Goal: Task Accomplishment & Management: Use online tool/utility

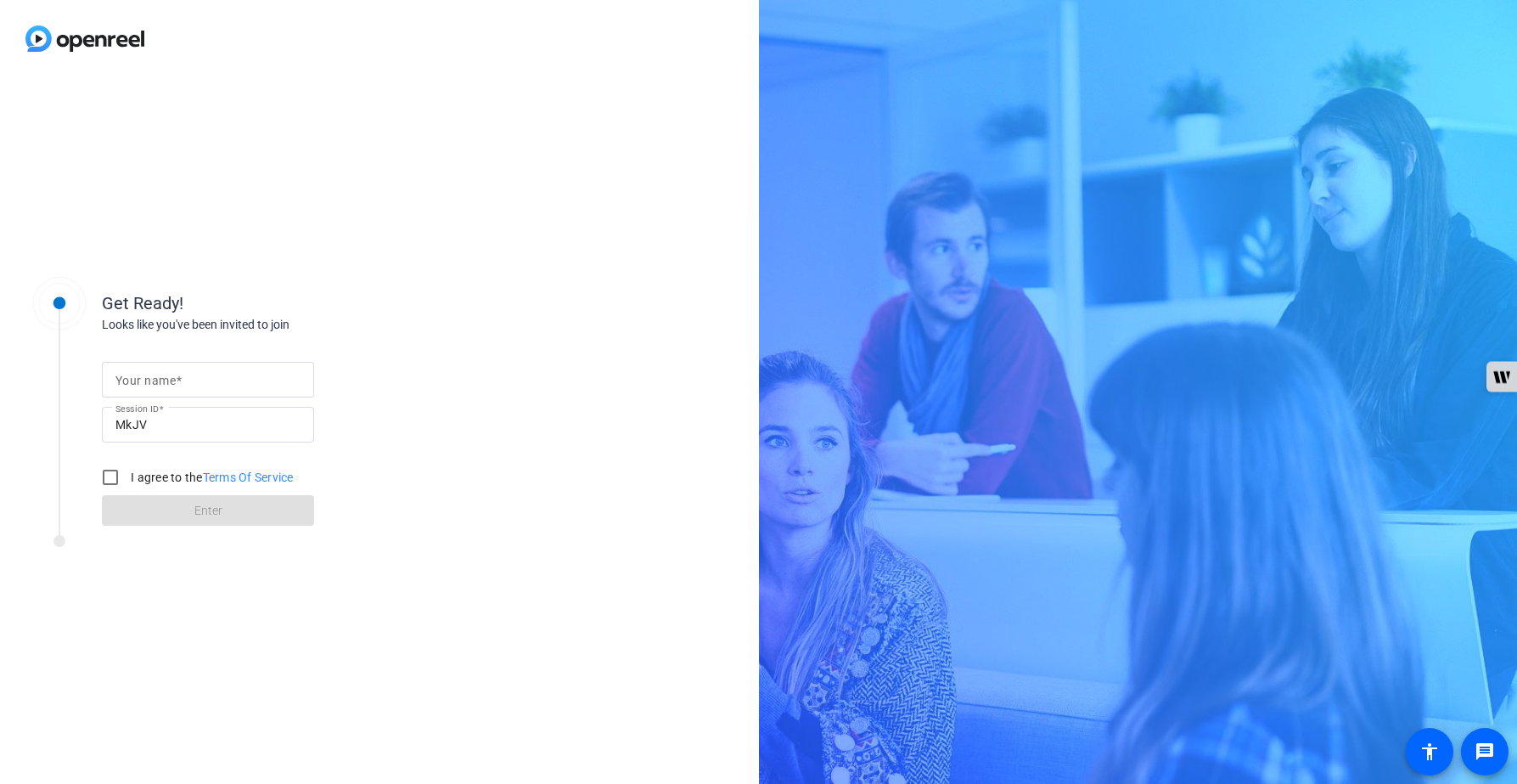
click at [226, 381] on input "Your name" at bounding box center [208, 379] width 185 height 21
type input "[PERSON_NAME]"
click at [115, 480] on input "I agree to the Terms Of Service" at bounding box center [110, 476] width 34 height 34
checkbox input "true"
click at [199, 505] on span "Enter" at bounding box center [208, 510] width 28 height 18
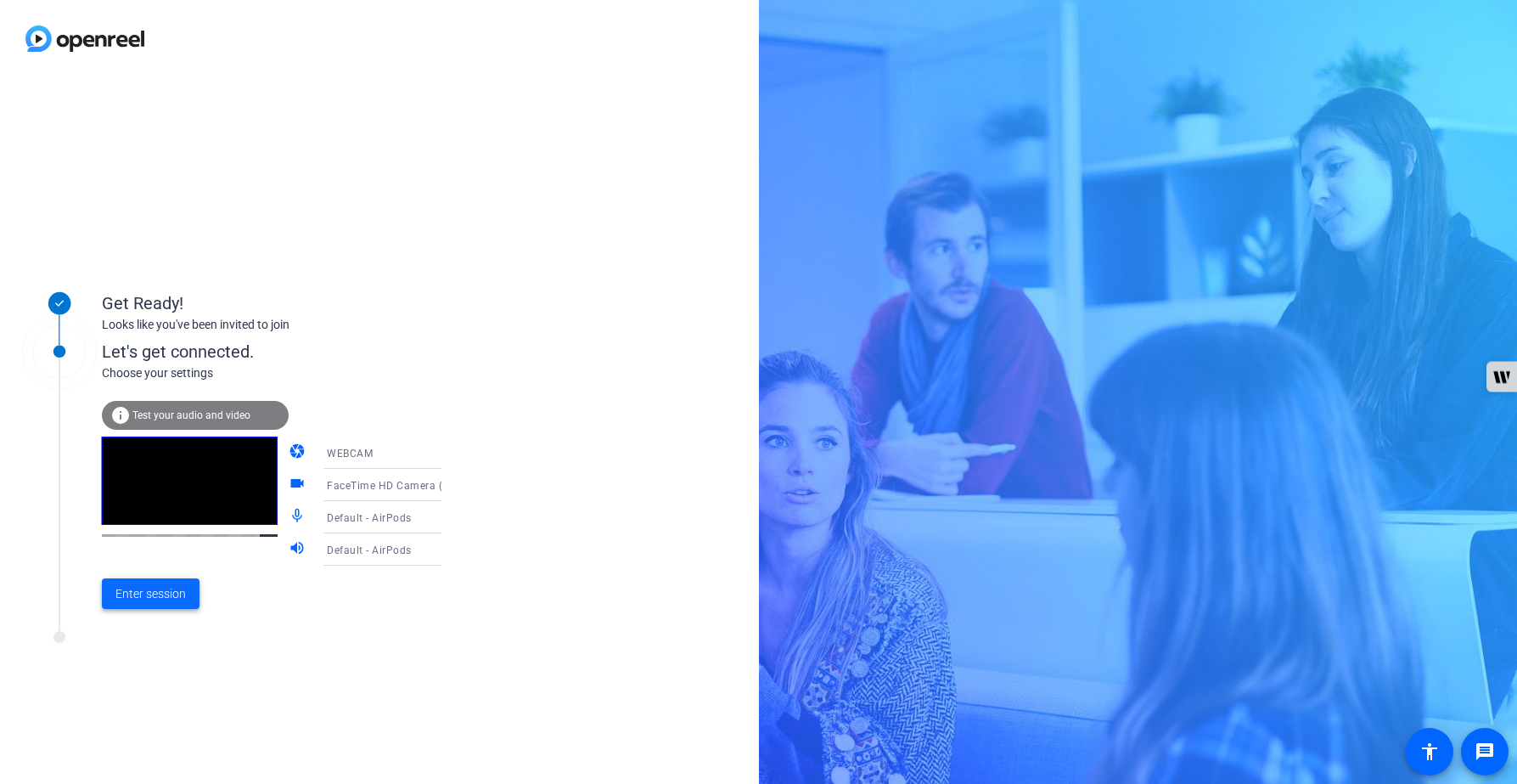
click at [150, 596] on span "Enter session" at bounding box center [151, 594] width 71 height 18
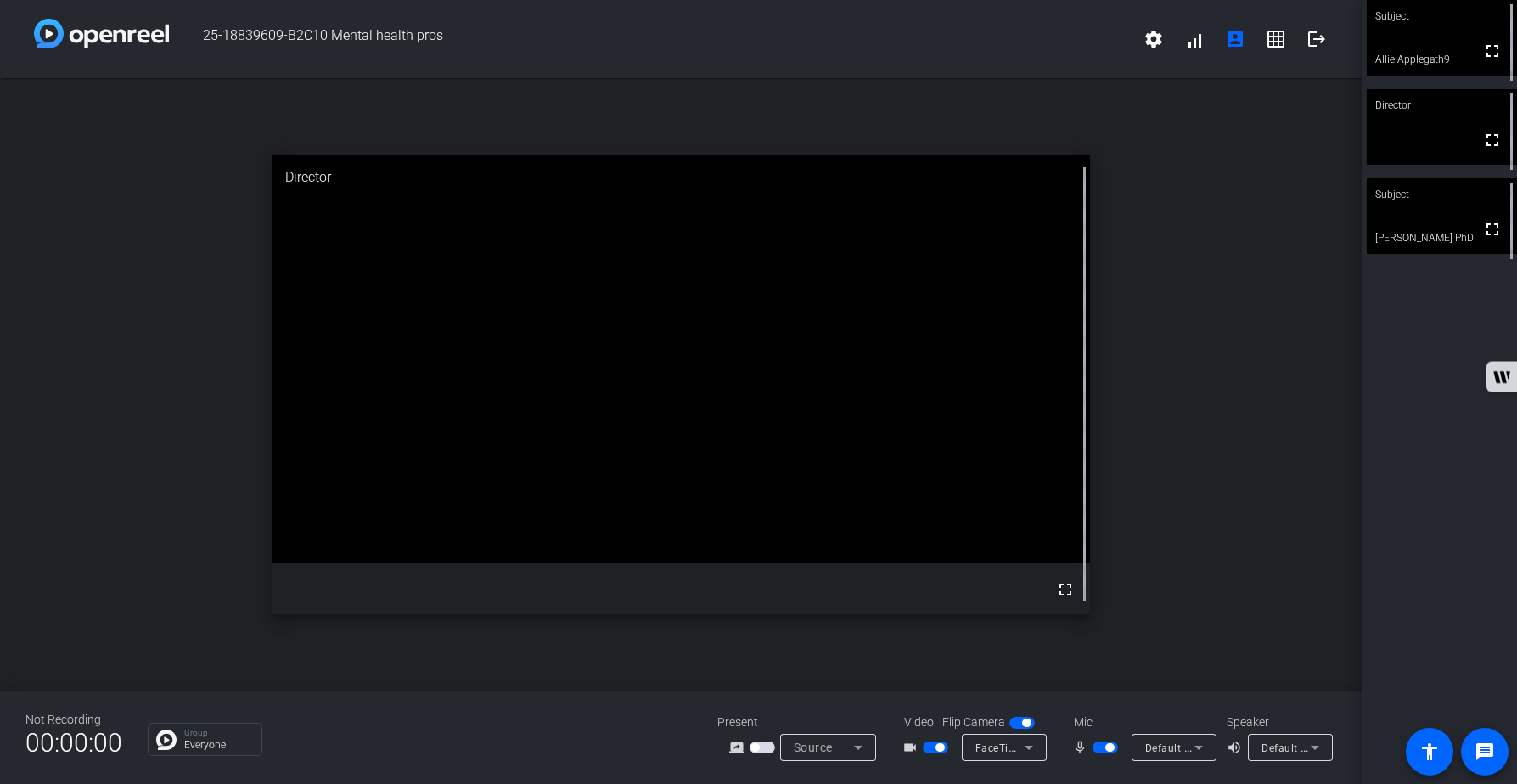
click at [1099, 749] on span "button" at bounding box center [1105, 747] width 25 height 12
click at [1107, 746] on span "button" at bounding box center [1105, 747] width 25 height 12
click at [1098, 749] on span "button" at bounding box center [1105, 747] width 25 height 12
click at [1109, 747] on span "button" at bounding box center [1105, 747] width 25 height 12
click at [1099, 748] on span "button" at bounding box center [1105, 747] width 25 height 12
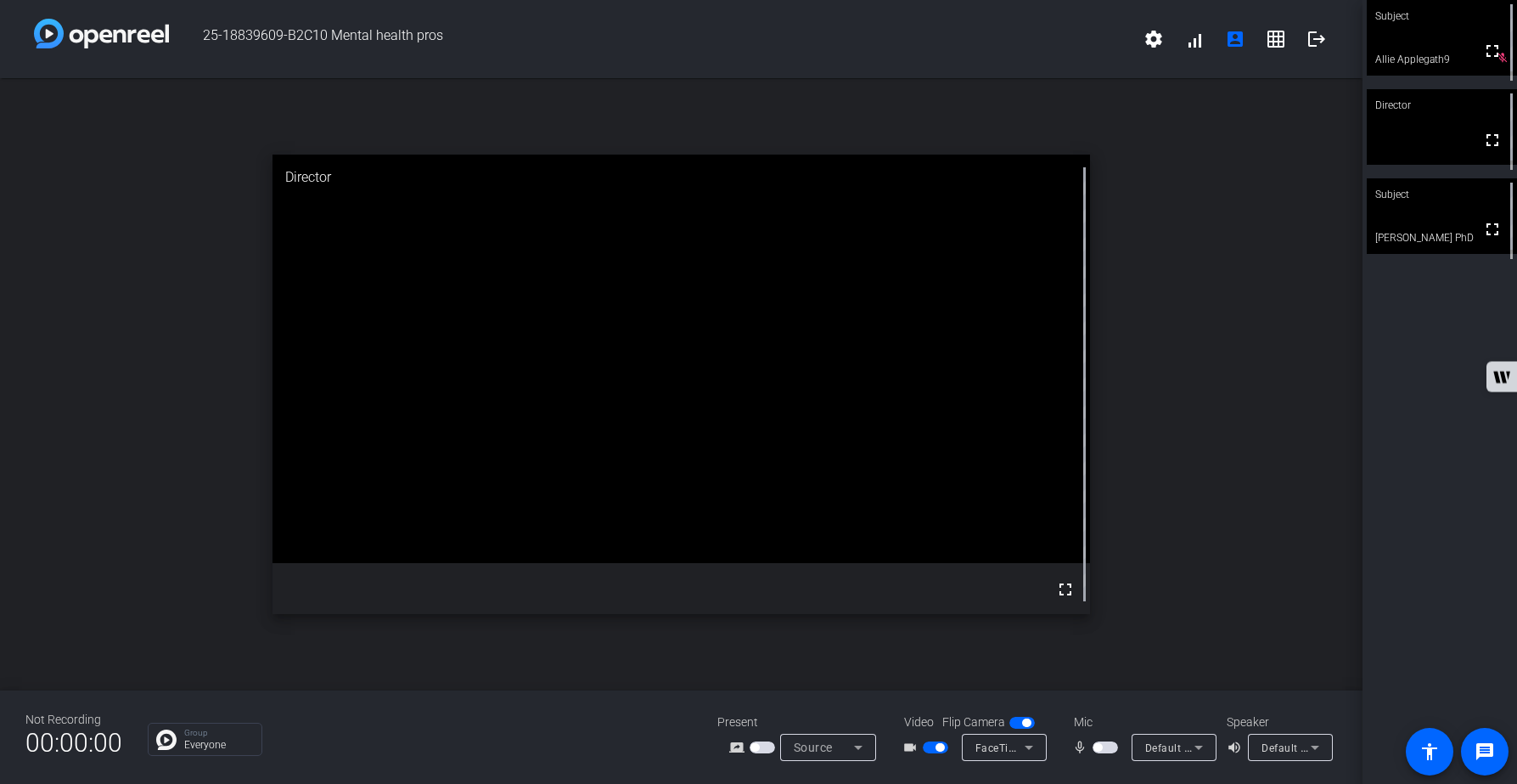
click at [1110, 746] on span "button" at bounding box center [1105, 747] width 25 height 12
click at [1100, 747] on span "button" at bounding box center [1105, 747] width 25 height 12
click at [1106, 746] on span "button" at bounding box center [1105, 747] width 25 height 12
click at [1097, 747] on span "button" at bounding box center [1105, 747] width 25 height 12
click at [1310, 577] on div "open_in_new Director fullscreen" at bounding box center [681, 384] width 1362 height 612
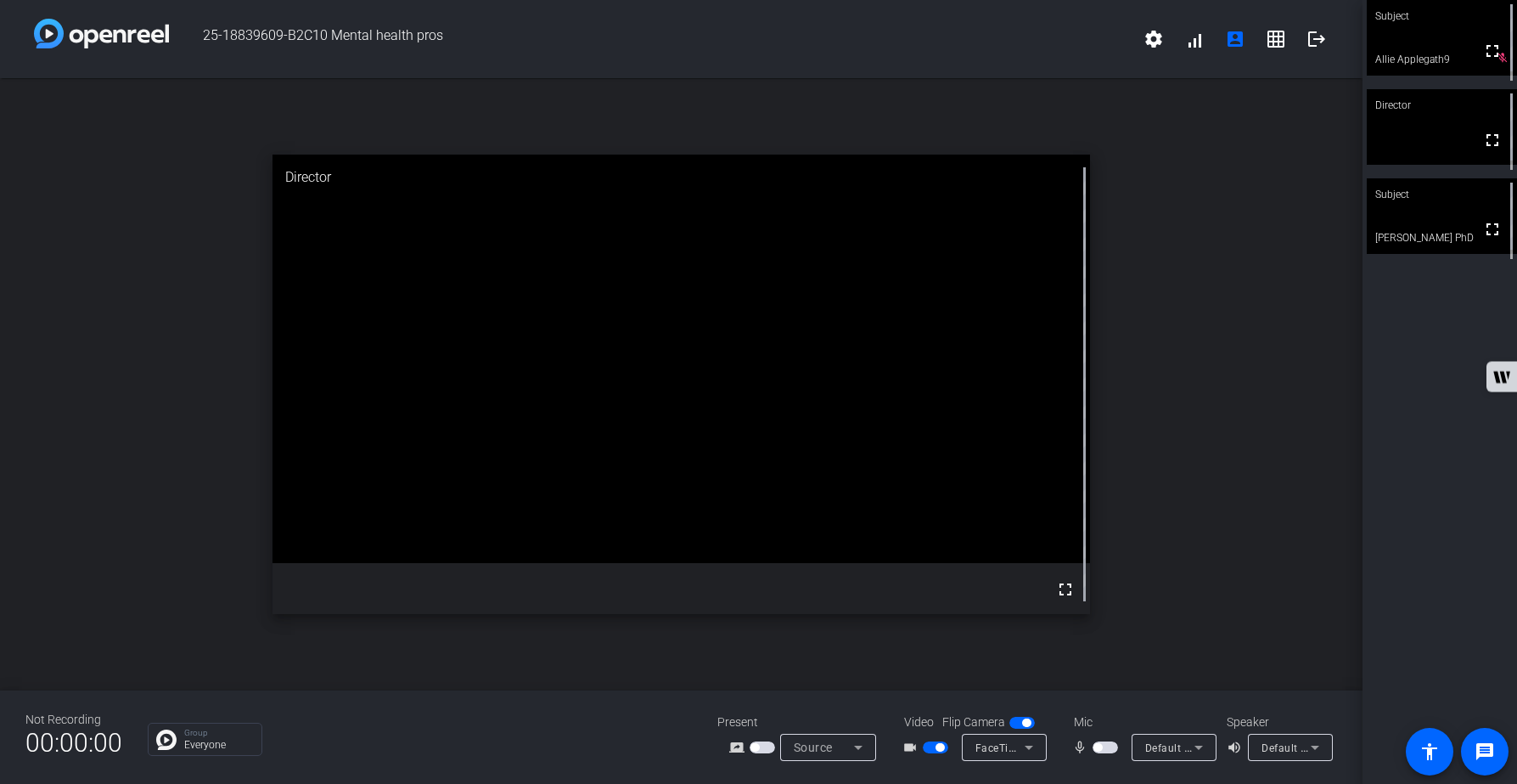
click at [929, 749] on span "button" at bounding box center [935, 747] width 25 height 12
click at [940, 745] on span "button" at bounding box center [935, 747] width 25 height 12
click at [927, 747] on span "button" at bounding box center [935, 747] width 25 height 12
click at [944, 748] on span "button" at bounding box center [935, 747] width 25 height 12
click at [1108, 749] on span "button" at bounding box center [1105, 747] width 25 height 12
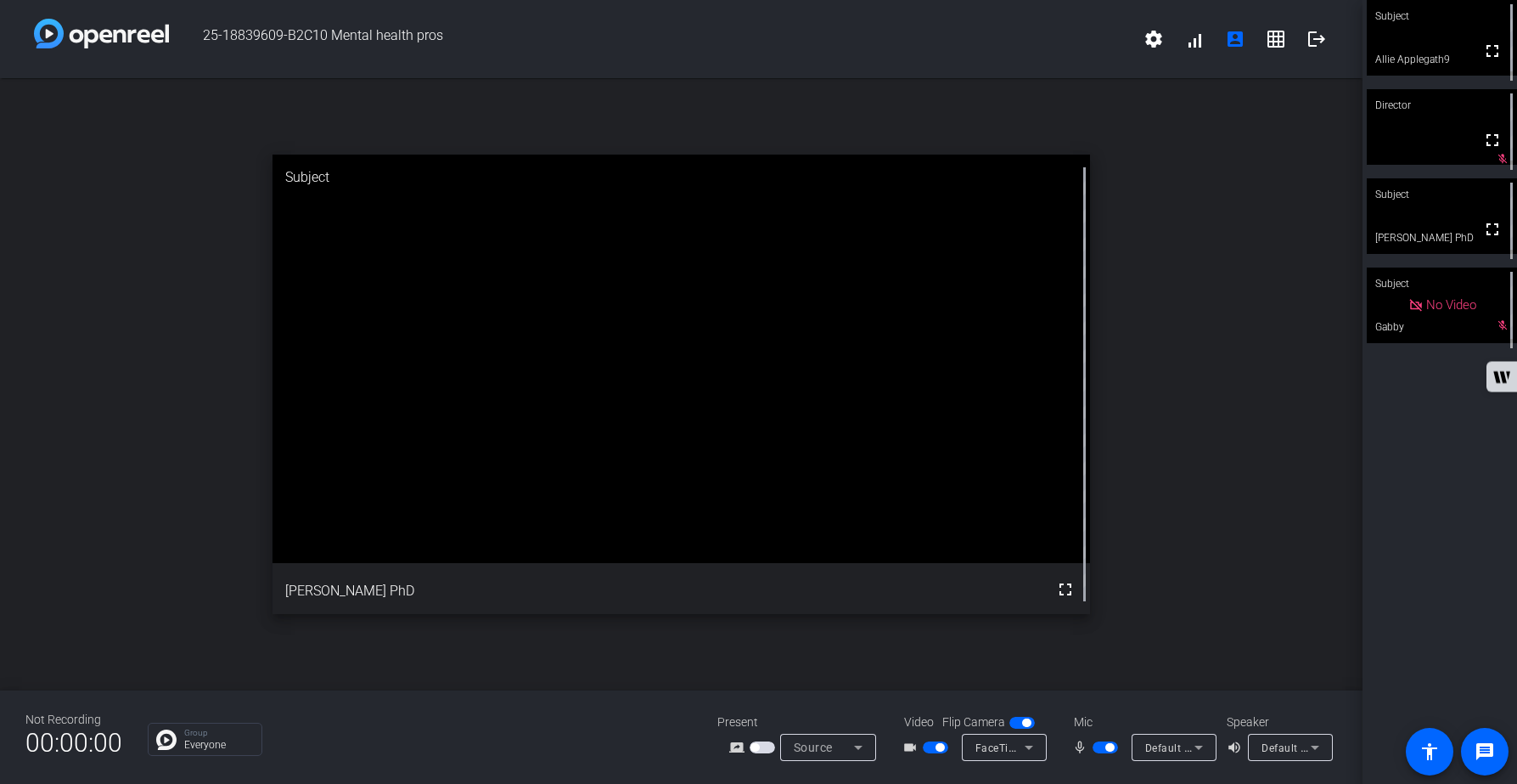
click at [1099, 749] on span "button" at bounding box center [1105, 747] width 25 height 12
click at [1109, 748] on span "button" at bounding box center [1105, 747] width 25 height 12
click at [1100, 749] on span "button" at bounding box center [1105, 747] width 25 height 12
click at [927, 745] on span "button" at bounding box center [935, 747] width 25 height 12
click at [939, 744] on span "button" at bounding box center [935, 747] width 25 height 12
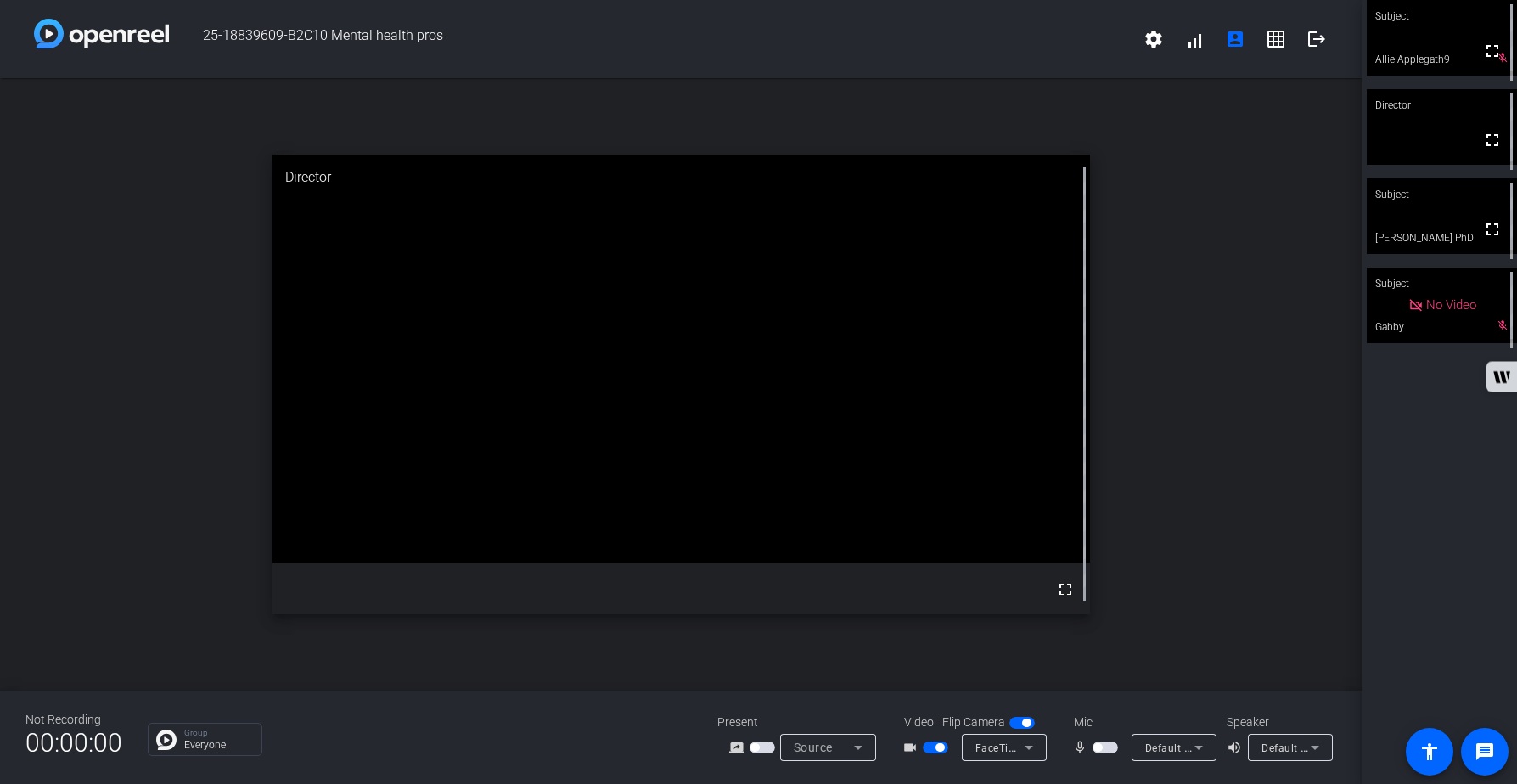
click at [1111, 745] on span "button" at bounding box center [1105, 747] width 25 height 12
click at [1100, 745] on span "button" at bounding box center [1105, 747] width 25 height 12
click at [1112, 748] on span "button" at bounding box center [1105, 747] width 25 height 12
click at [1103, 745] on span "button" at bounding box center [1105, 747] width 25 height 12
click at [929, 749] on span "button" at bounding box center [935, 747] width 25 height 12
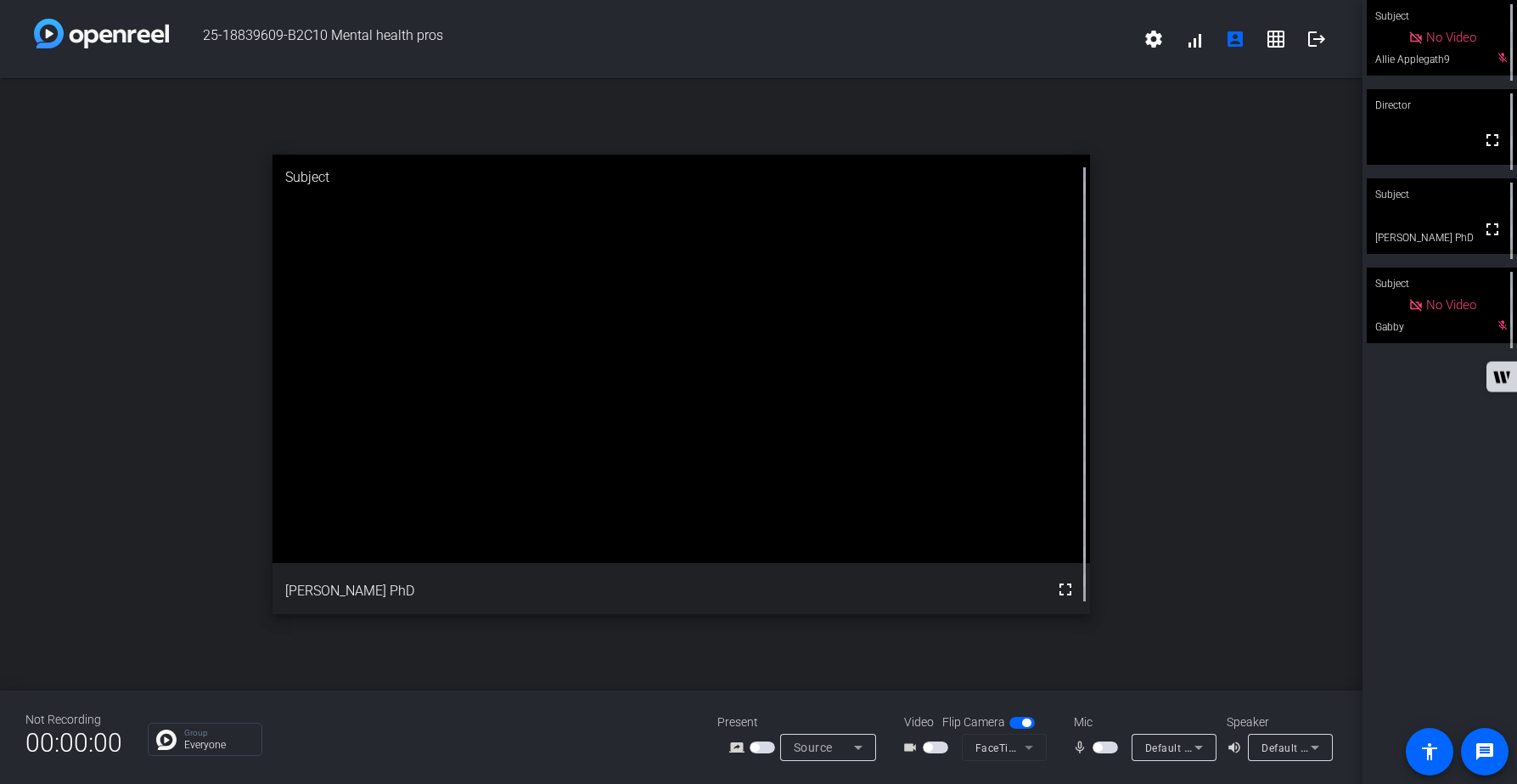
click at [1308, 617] on div "open_in_new Subject fullscreen [PERSON_NAME] PhD" at bounding box center [681, 384] width 1362 height 612
click at [942, 749] on span "button" at bounding box center [935, 747] width 25 height 12
click at [1112, 746] on span "button" at bounding box center [1105, 747] width 25 height 12
click at [1102, 748] on span "button" at bounding box center [1105, 747] width 25 height 12
click at [1112, 749] on span "button" at bounding box center [1105, 747] width 25 height 12
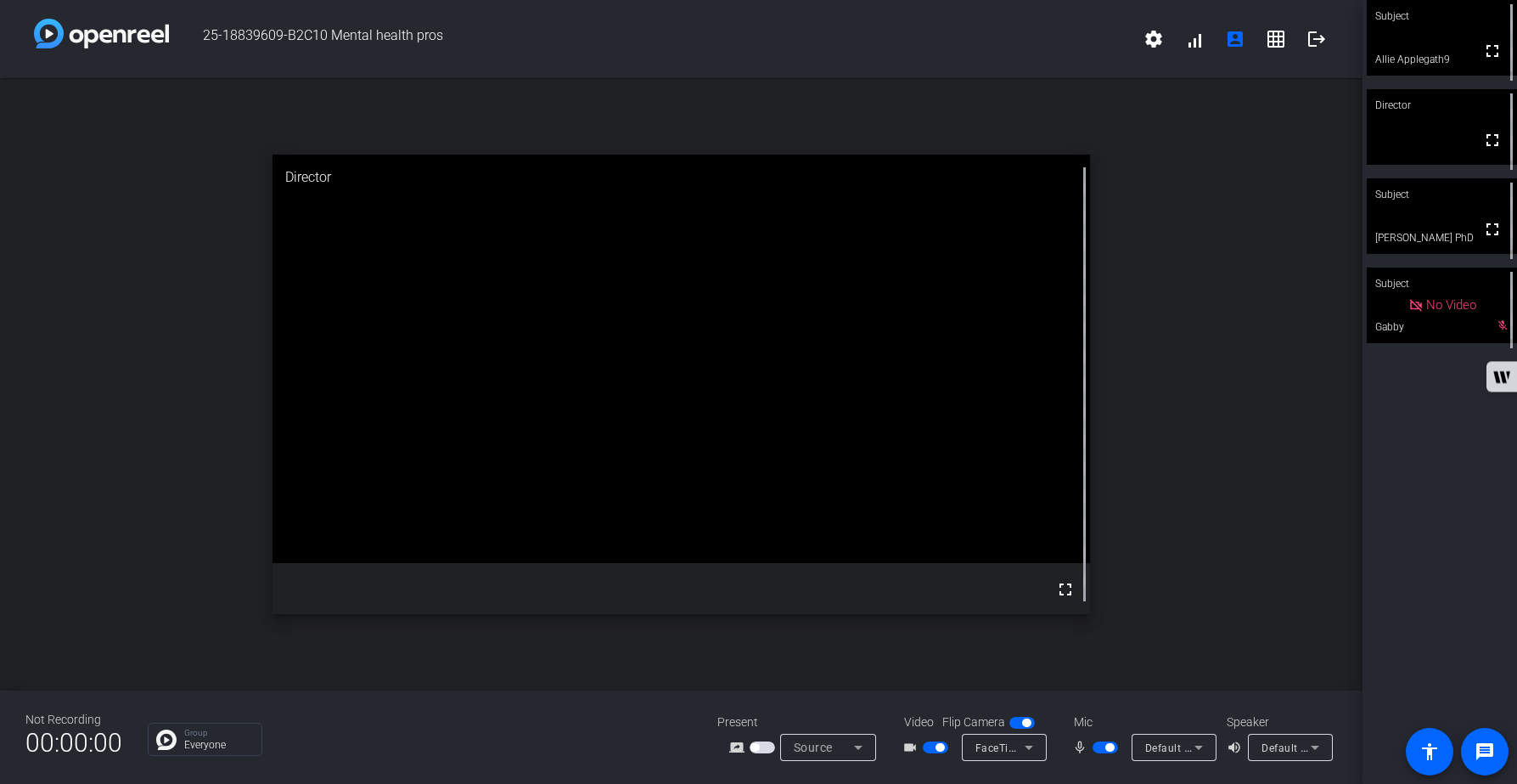
click at [1342, 286] on div "open_in_new Director fullscreen" at bounding box center [681, 384] width 1362 height 612
click at [1314, 48] on mat-icon "logout" at bounding box center [1317, 39] width 21 height 21
click at [1322, 36] on mat-icon "logout" at bounding box center [1317, 39] width 21 height 21
